Goal: Information Seeking & Learning: Learn about a topic

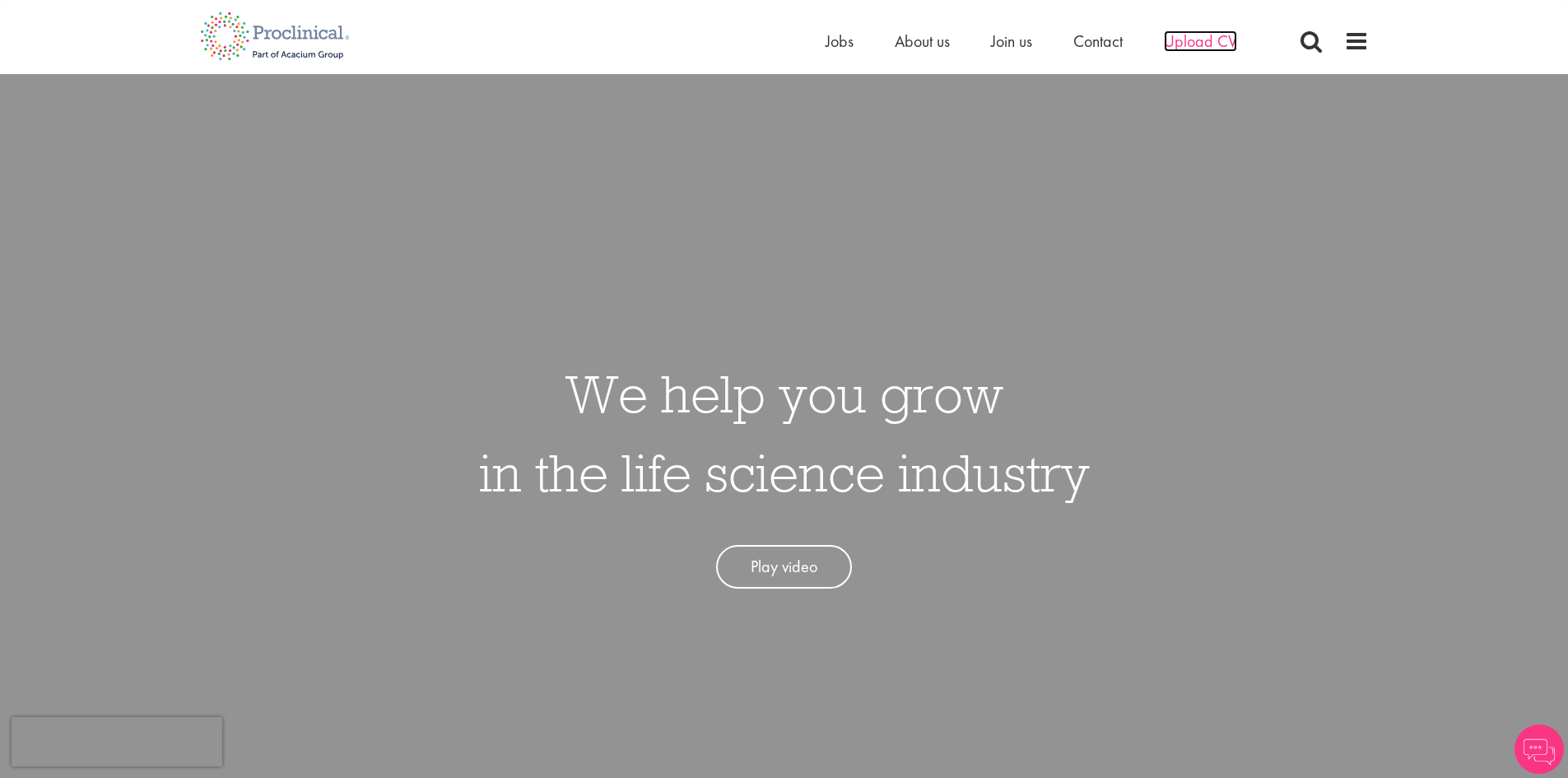
click at [1229, 36] on span "Upload CV" at bounding box center [1200, 41] width 74 height 22
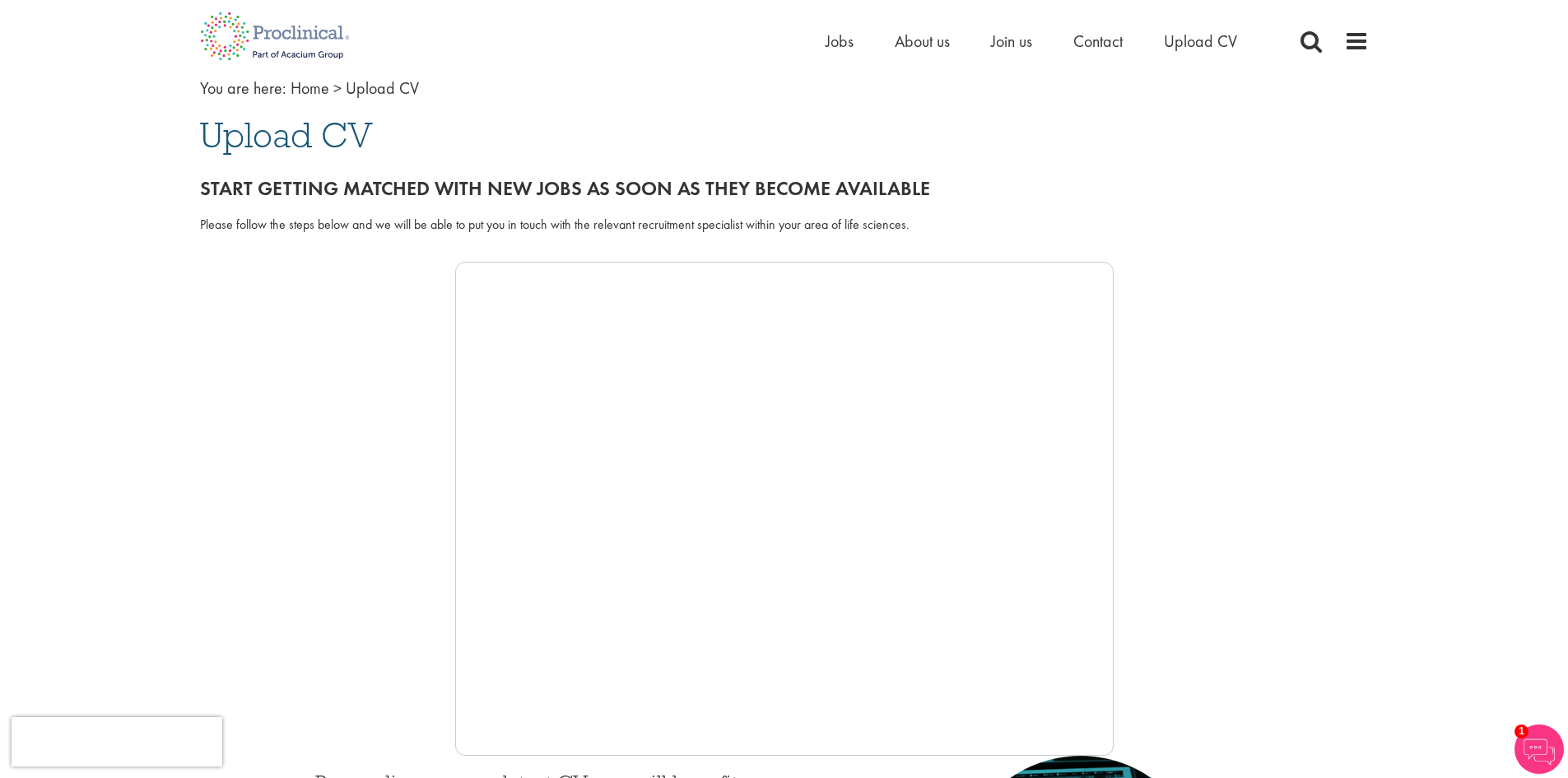
scroll to position [82, 0]
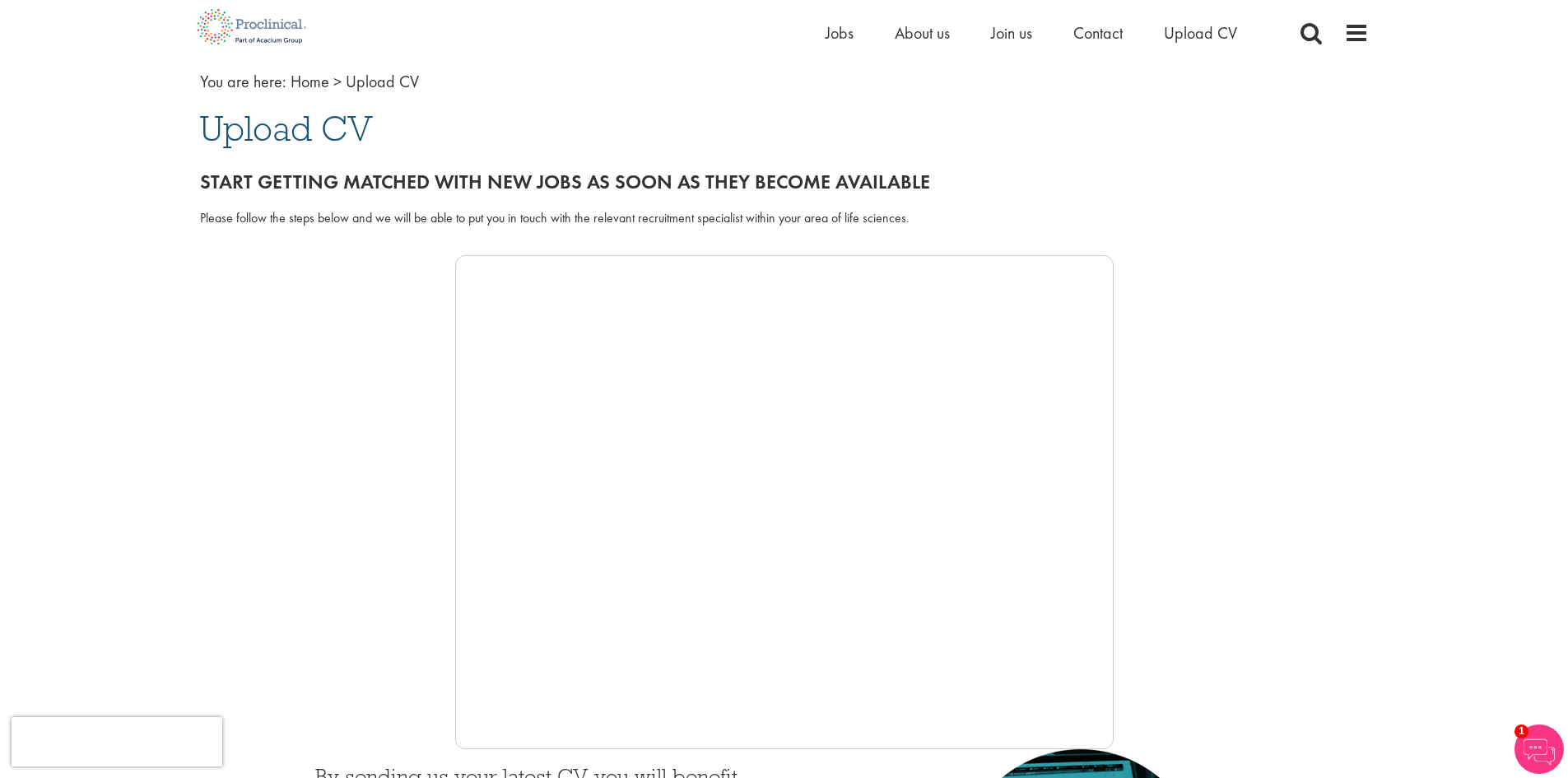
drag, startPoint x: 1189, startPoint y: 290, endPoint x: 1168, endPoint y: 265, distance: 32.6
click at [1183, 285] on div at bounding box center [784, 501] width 1169 height 494
click at [839, 35] on span "Jobs" at bounding box center [839, 33] width 28 height 22
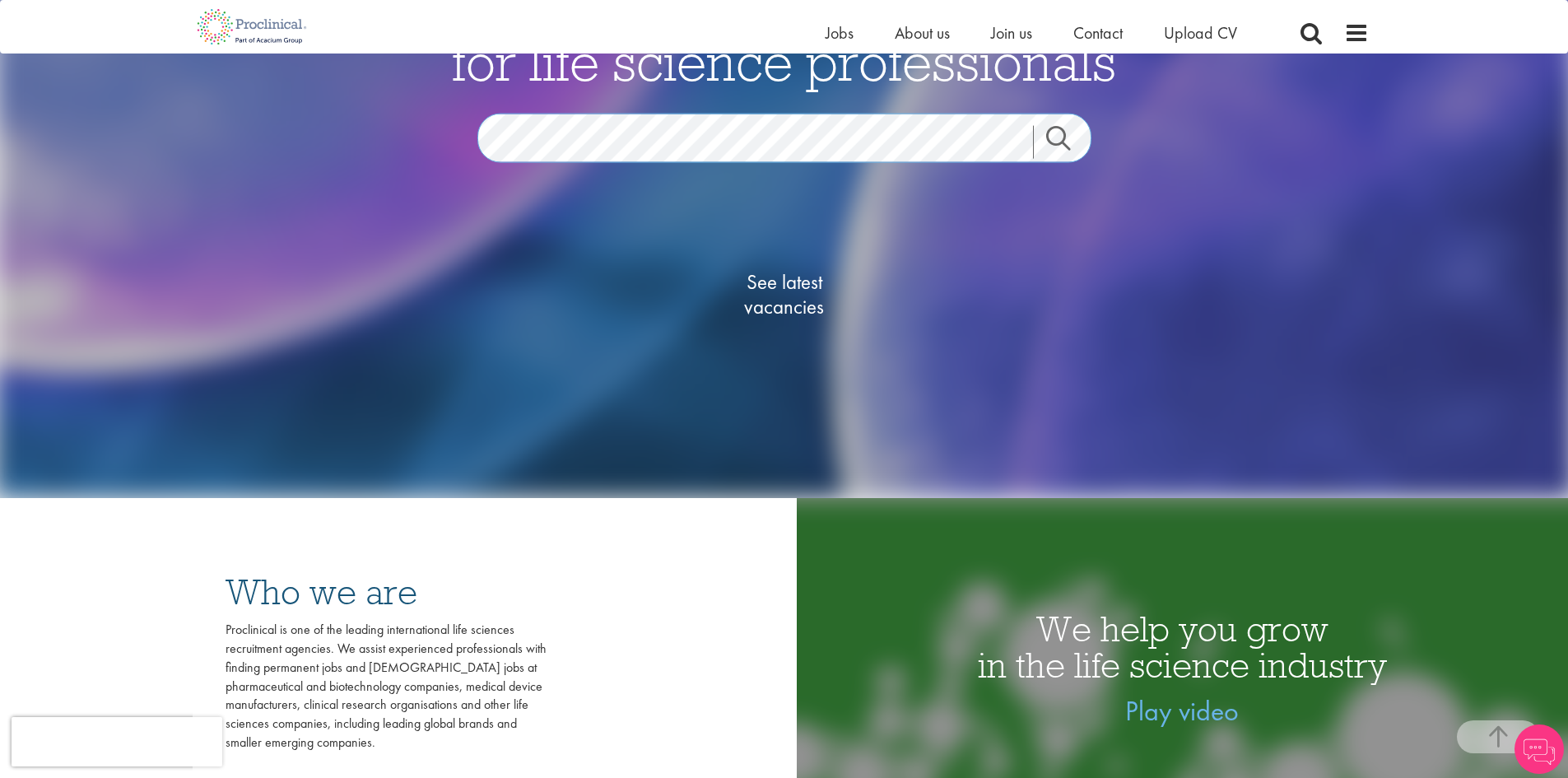
scroll to position [247, 0]
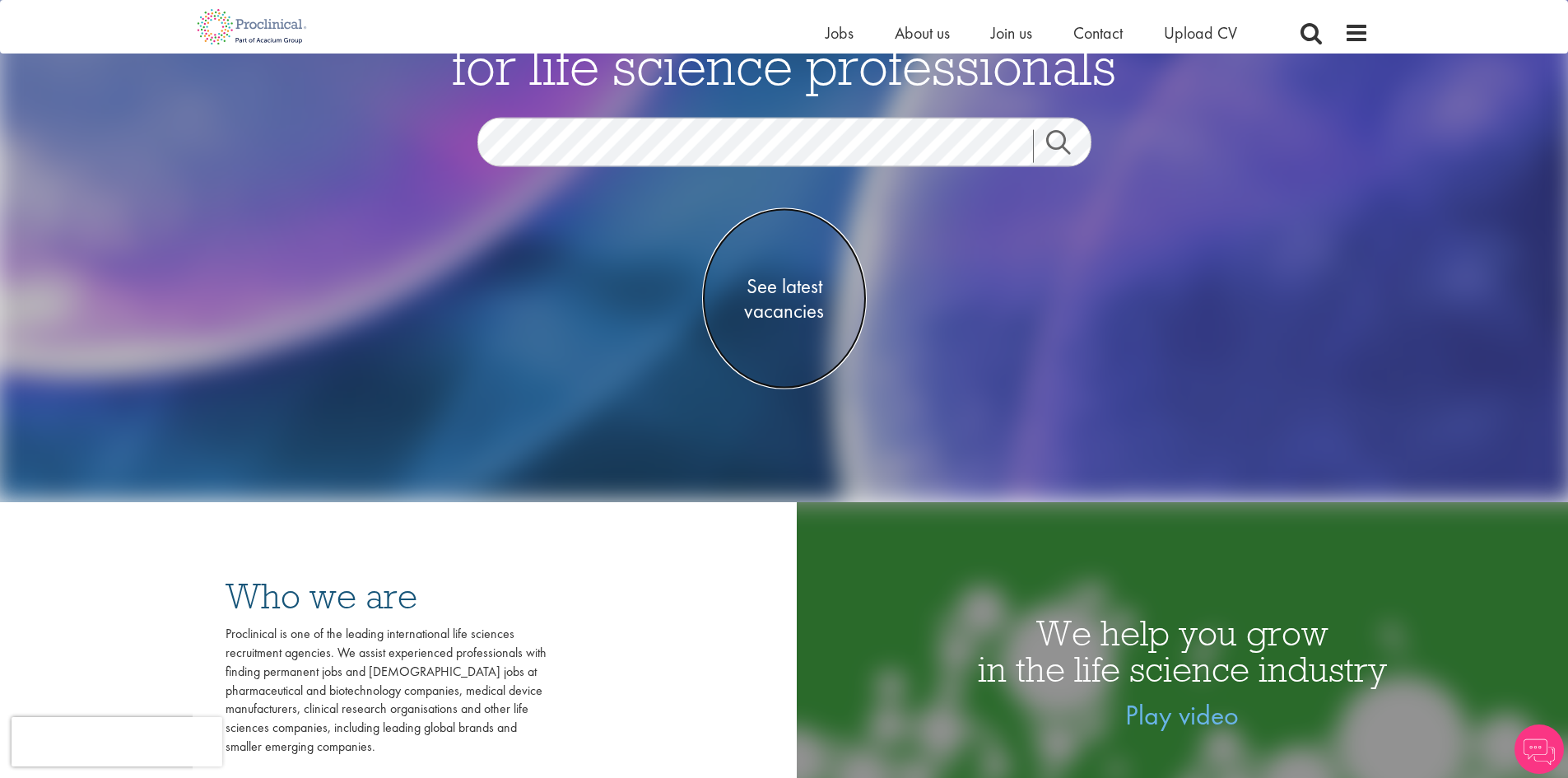
click at [803, 289] on span "See latest vacancies" at bounding box center [784, 298] width 165 height 49
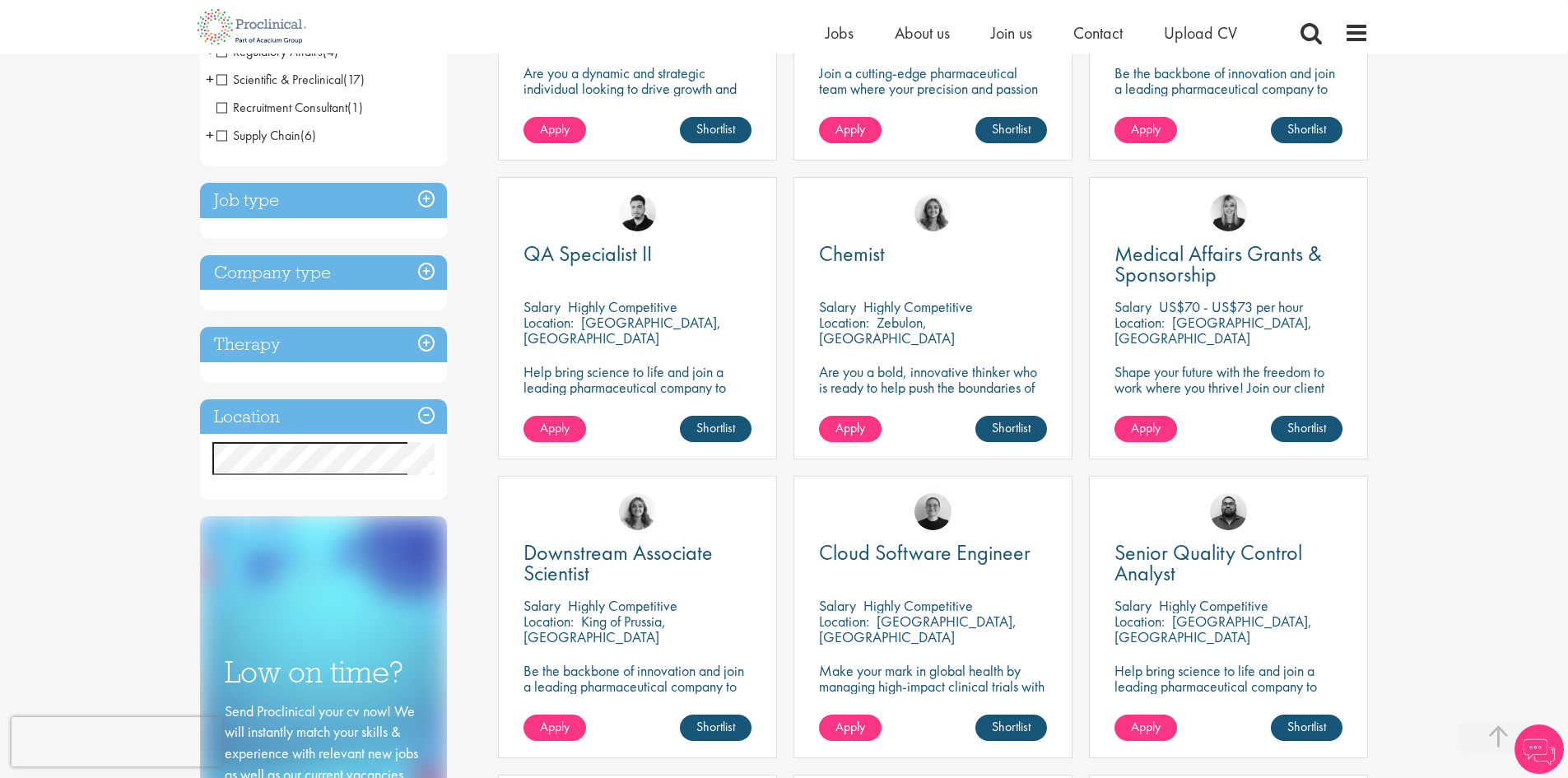
scroll to position [494, 0]
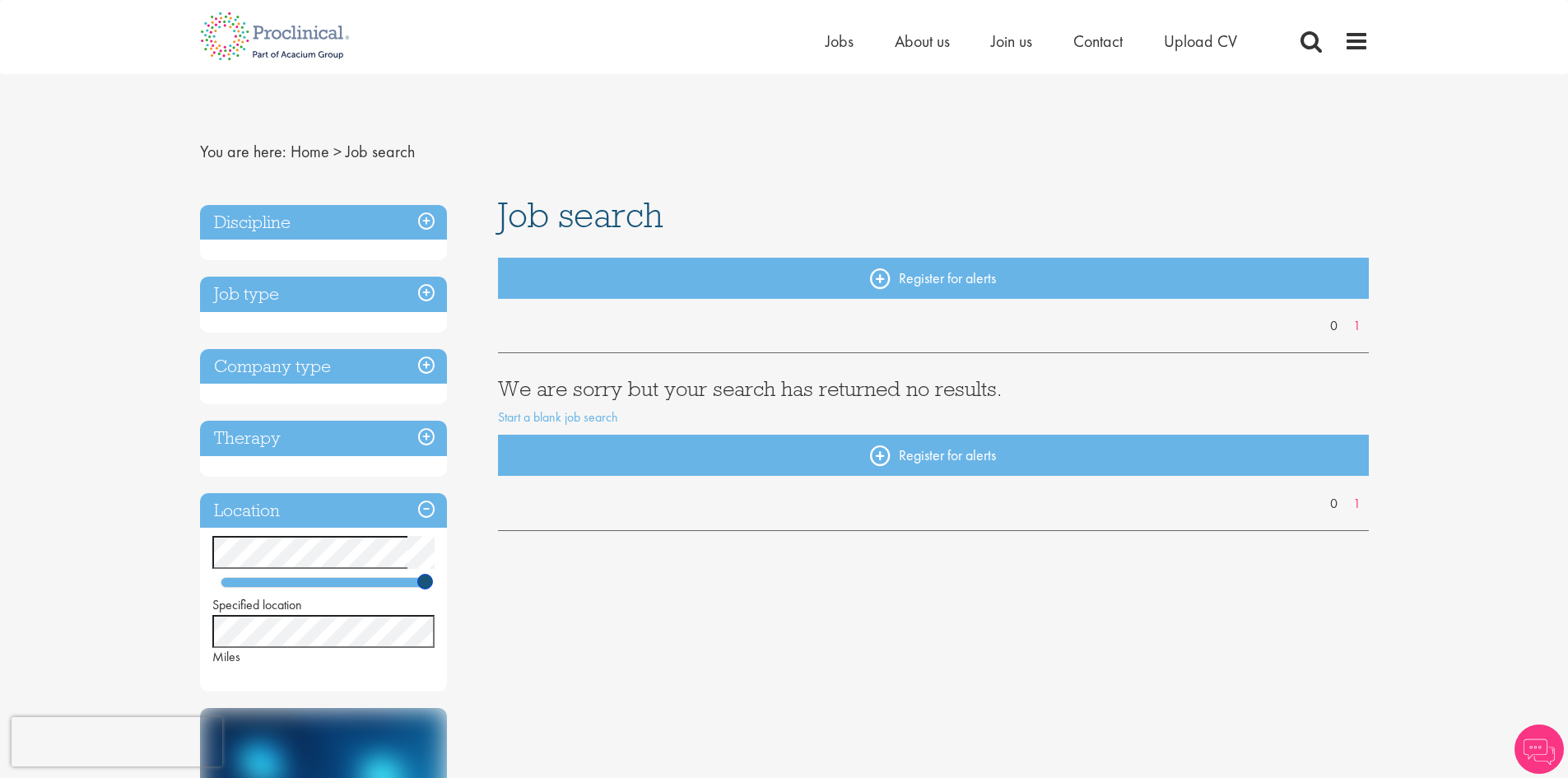
drag, startPoint x: 272, startPoint y: 583, endPoint x: 440, endPoint y: 562, distance: 169.3
click at [436, 562] on div "Specified location Miles" at bounding box center [323, 601] width 247 height 130
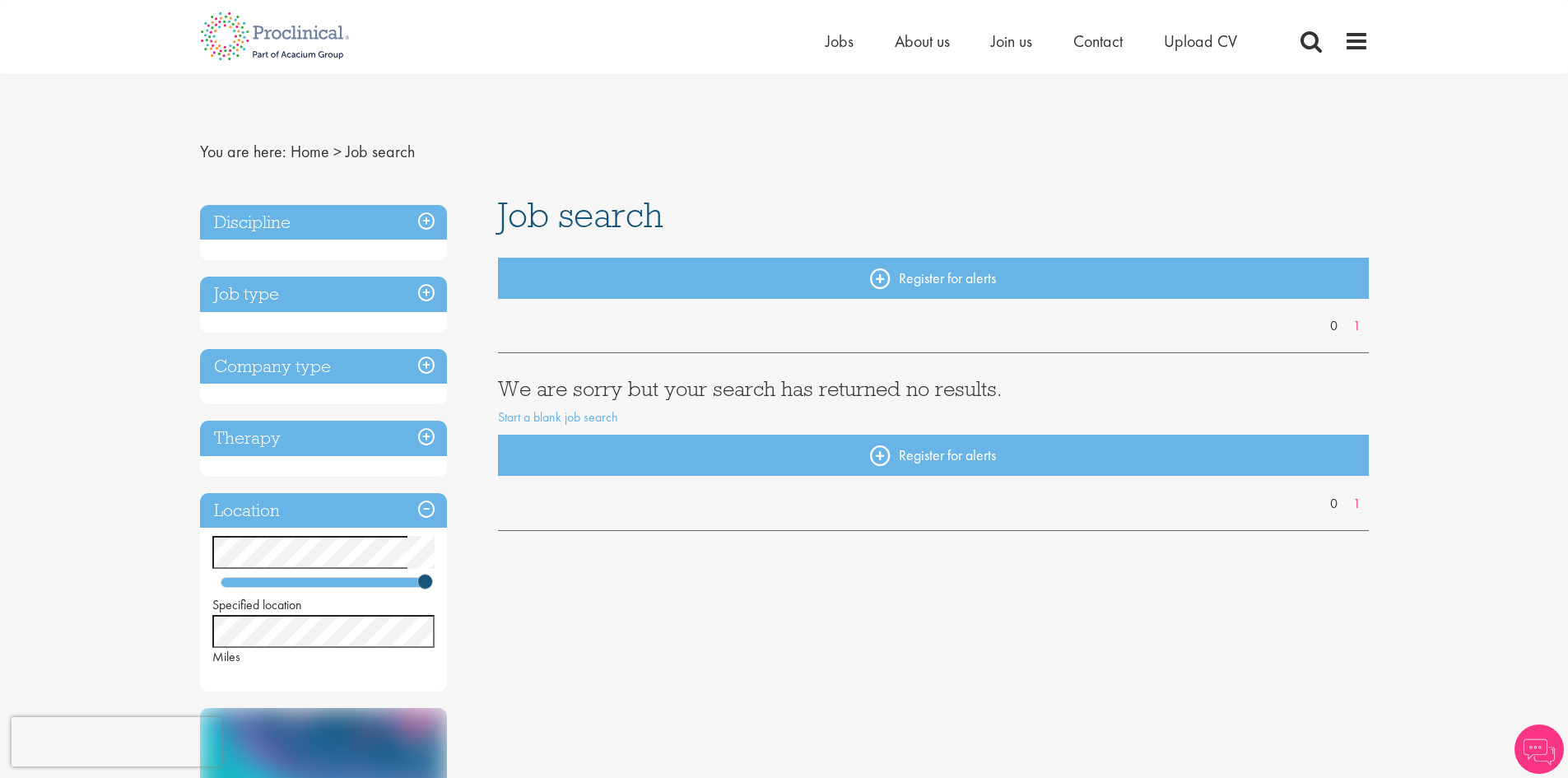
click at [781, 197] on h1 "Job search" at bounding box center [933, 215] width 871 height 36
